Goal: Transaction & Acquisition: Subscribe to service/newsletter

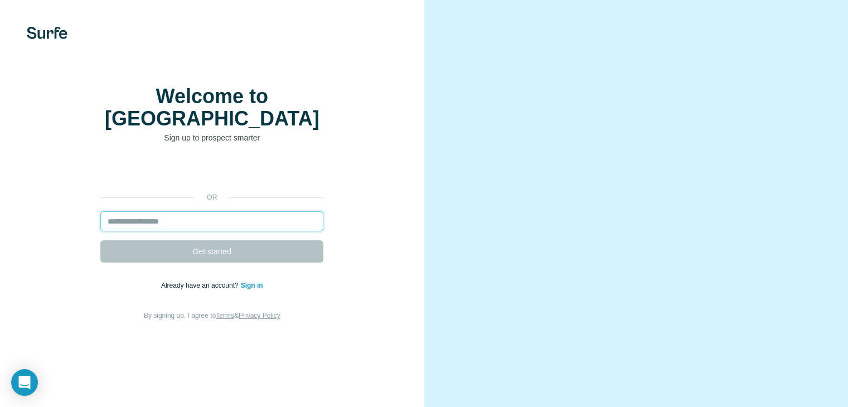
click at [264, 231] on input "email" at bounding box center [211, 221] width 223 height 20
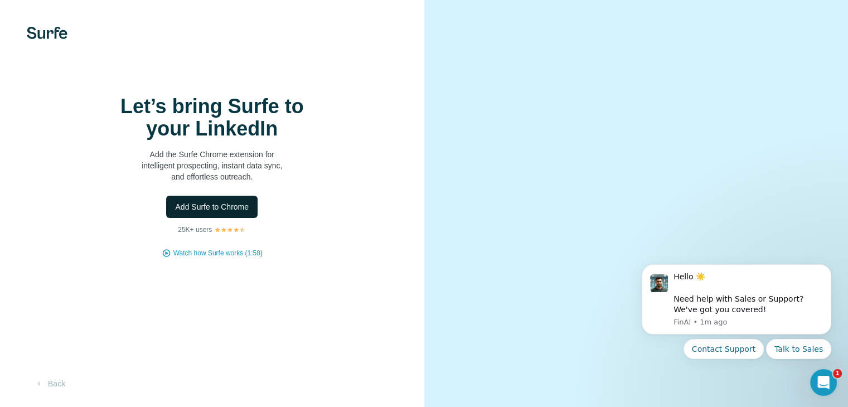
click at [217, 212] on span "Add Surfe to Chrome" at bounding box center [212, 206] width 74 height 11
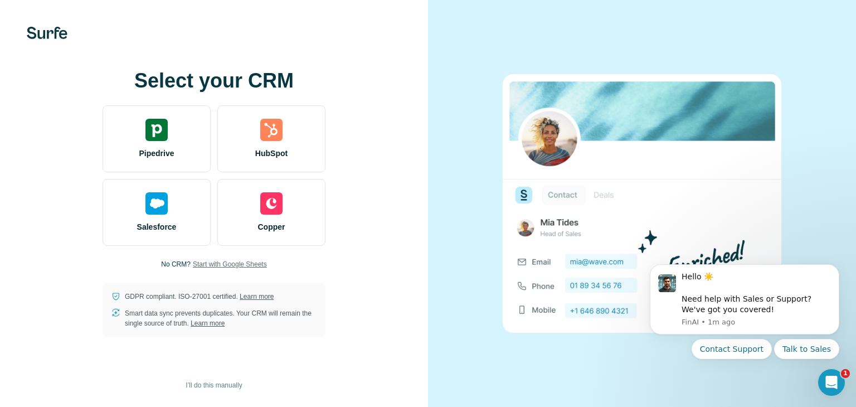
click at [259, 261] on span "Start with Google Sheets" at bounding box center [230, 264] width 74 height 10
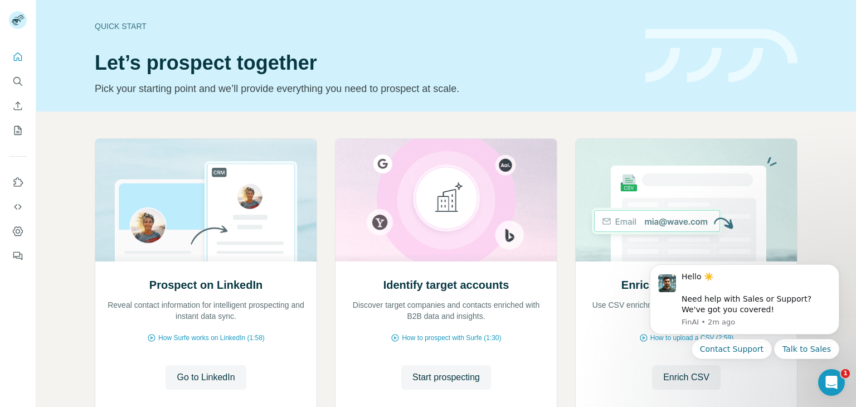
click at [588, 94] on p "Pick your starting point and we’ll provide everything you need to prospect at s…" at bounding box center [363, 89] width 537 height 16
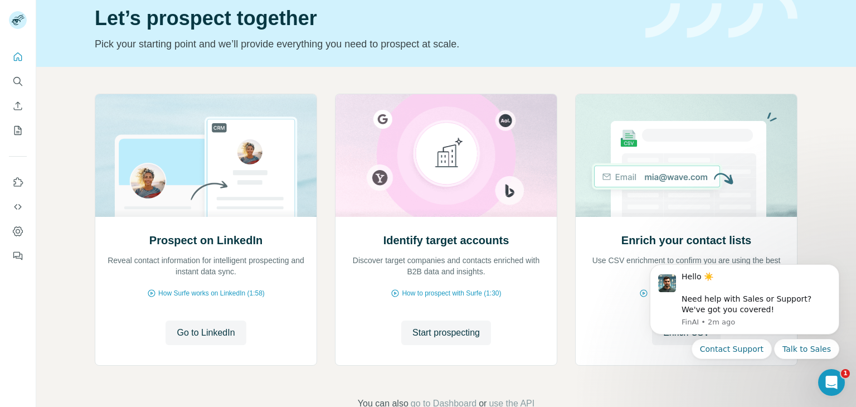
scroll to position [67, 0]
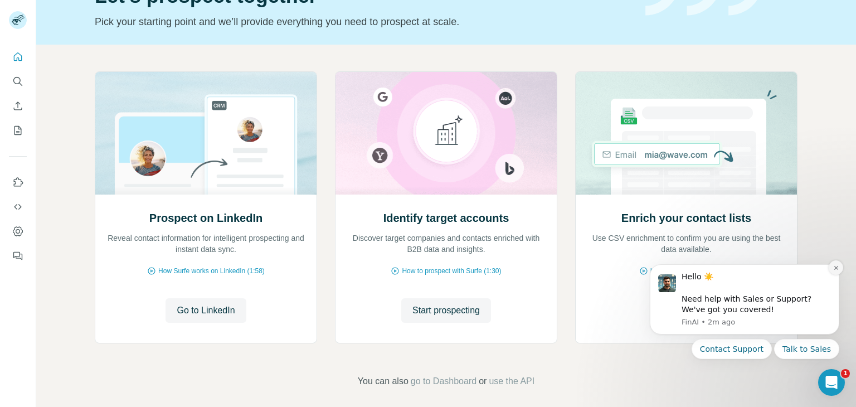
click at [836, 269] on icon "Dismiss notification" at bounding box center [836, 268] width 6 height 6
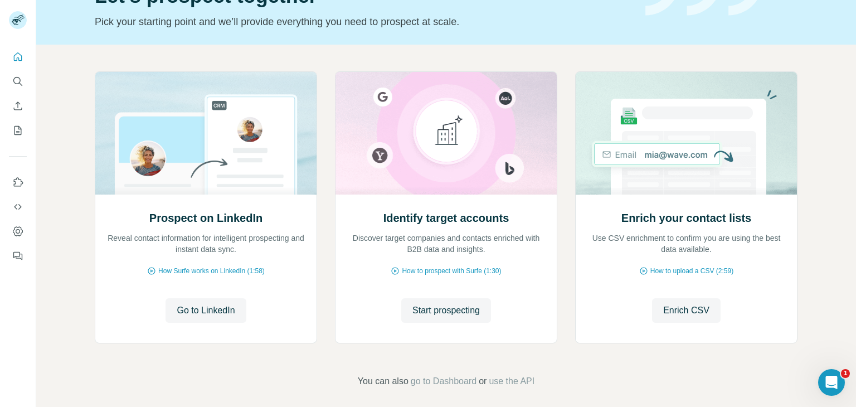
click at [829, 231] on div "Prospect on LinkedIn Reveal contact information for intelligent prospecting and…" at bounding box center [446, 230] width 820 height 370
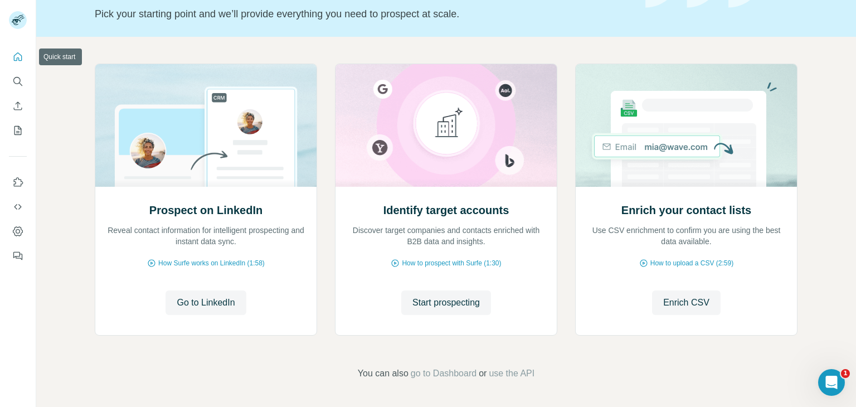
click at [25, 59] on button "Quick start" at bounding box center [18, 57] width 18 height 20
drag, startPoint x: 14, startPoint y: 142, endPoint x: 11, endPoint y: 133, distance: 9.9
click at [11, 133] on div at bounding box center [18, 153] width 36 height 226
click at [11, 133] on button "My lists" at bounding box center [18, 130] width 18 height 20
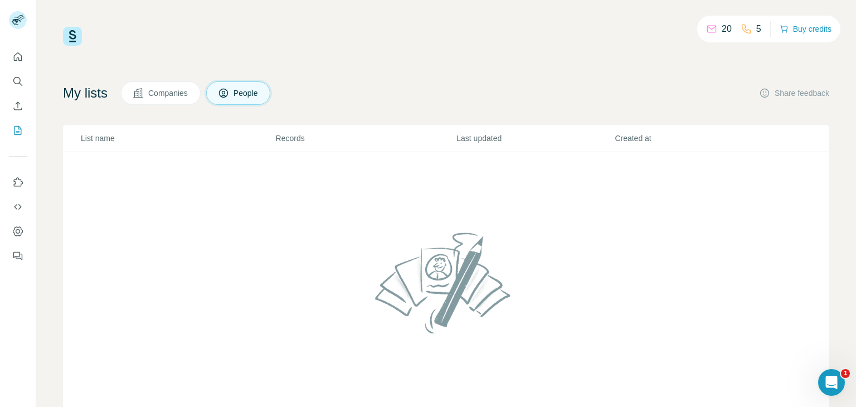
click at [158, 94] on span "Companies" at bounding box center [168, 92] width 41 height 11
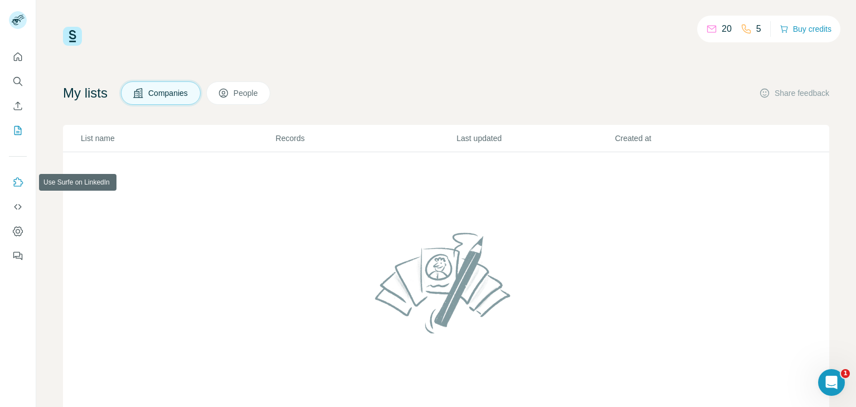
click at [17, 188] on button "Use Surfe on LinkedIn" at bounding box center [18, 182] width 18 height 20
